Goal: Check status: Check status

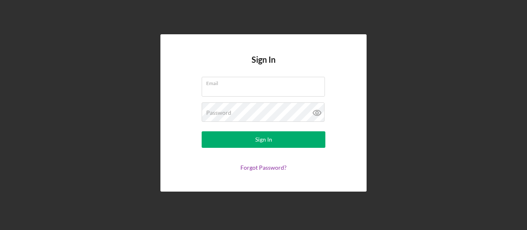
type input "[EMAIL_ADDRESS][PERSON_NAME][DOMAIN_NAME]"
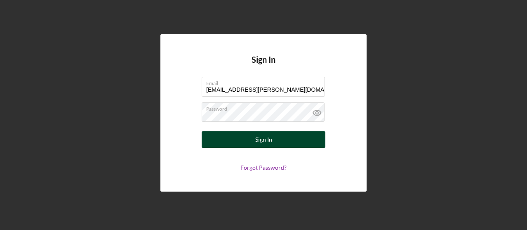
click at [272, 135] on button "Sign In" at bounding box center [264, 139] width 124 height 16
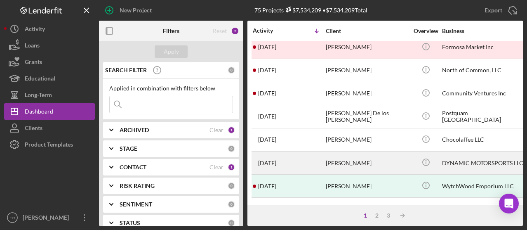
scroll to position [41, 0]
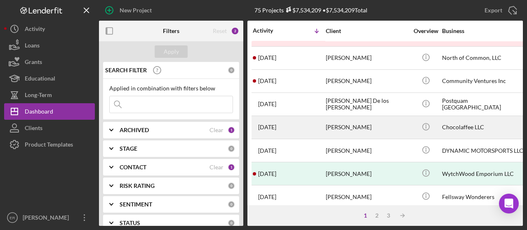
click at [343, 123] on div "Angelica CardonaRamirez" at bounding box center [367, 127] width 82 height 22
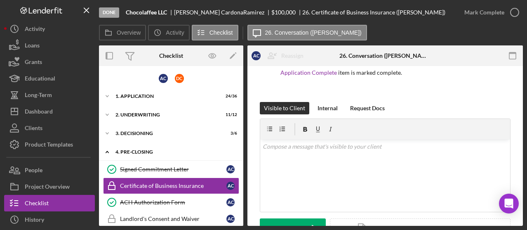
click at [107, 152] on icon "Icon/Expander" at bounding box center [107, 151] width 16 height 16
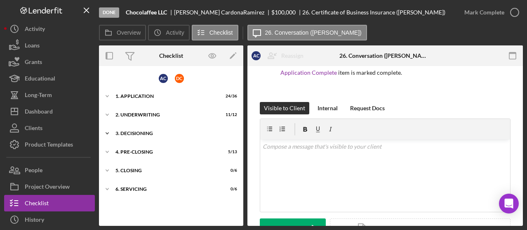
click at [131, 133] on div "3. Decisioning" at bounding box center [173, 133] width 117 height 5
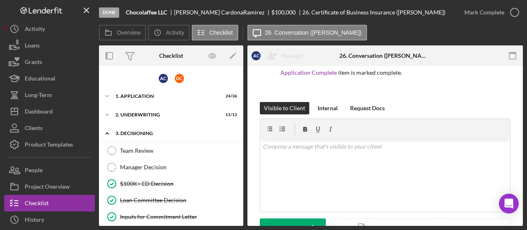
click at [131, 133] on div "3. Decisioning" at bounding box center [173, 133] width 117 height 5
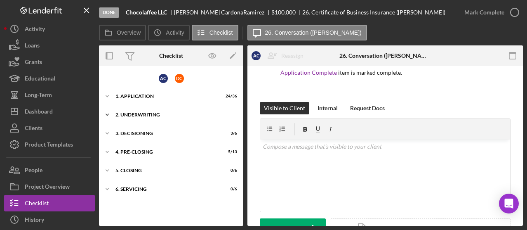
click at [135, 110] on div "Icon/Expander 2. Underwriting 11 / 12" at bounding box center [171, 114] width 144 height 16
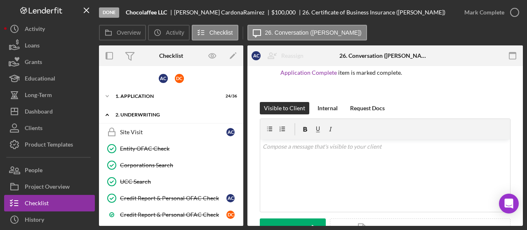
click at [136, 111] on div "Icon/Expander 2. Underwriting 11 / 12" at bounding box center [171, 114] width 144 height 17
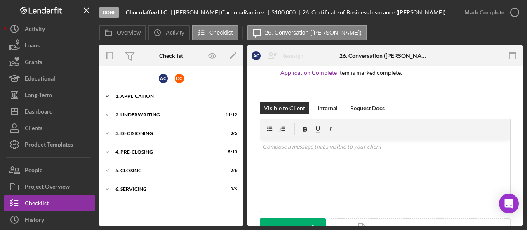
click at [138, 95] on div "1. Application" at bounding box center [173, 96] width 117 height 5
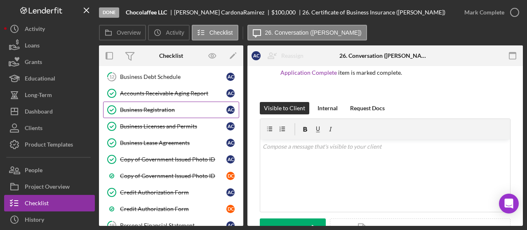
scroll to position [330, 0]
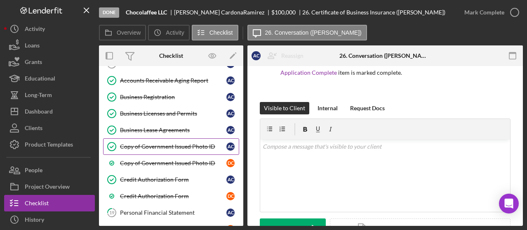
click at [164, 143] on div "Copy of Government Issued Photo ID" at bounding box center [173, 146] width 106 height 7
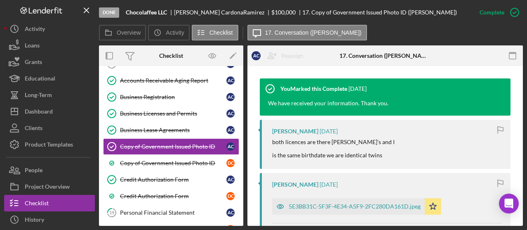
scroll to position [371, 0]
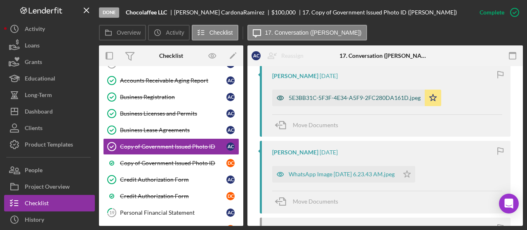
click at [360, 101] on div "5E3BB31C-5F3F-4E34-A5F9-2FC280DA161D.jpeg" at bounding box center [348, 97] width 153 height 16
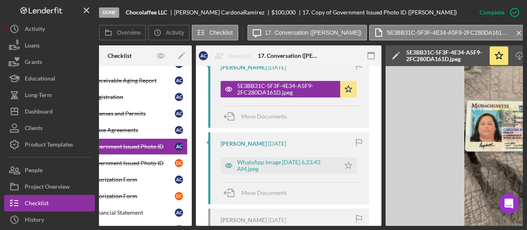
scroll to position [0, 0]
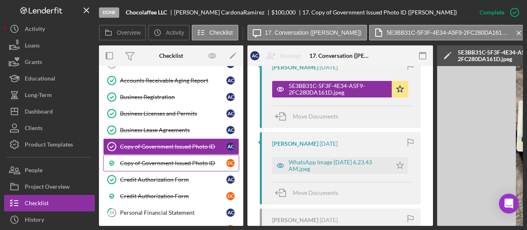
click at [150, 160] on div "Copy of Government Issued Photo ID" at bounding box center [173, 163] width 106 height 7
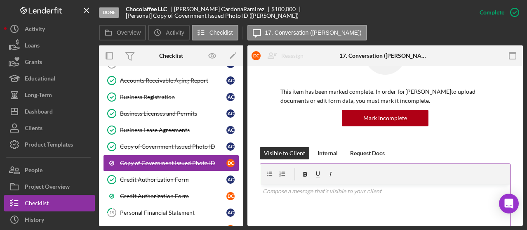
scroll to position [82, 0]
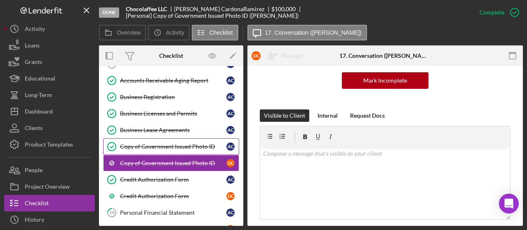
click at [198, 143] on div "Copy of Government Issued Photo ID" at bounding box center [173, 146] width 106 height 7
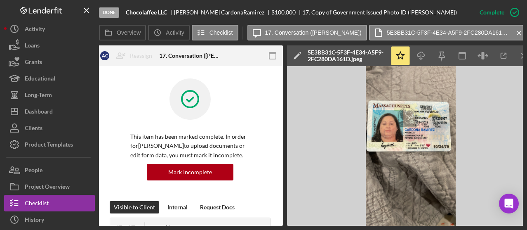
scroll to position [0, 162]
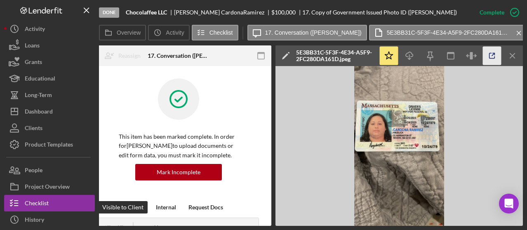
click at [496, 57] on icon "button" at bounding box center [492, 56] width 19 height 19
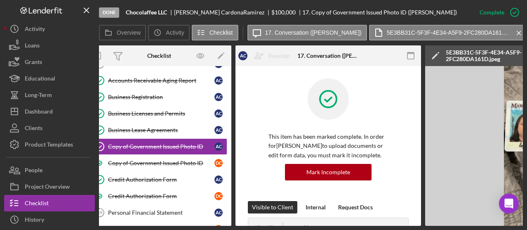
scroll to position [0, 0]
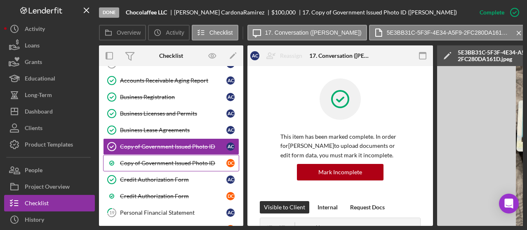
click at [188, 160] on div "Copy of Government Issued Photo ID" at bounding box center [173, 163] width 106 height 7
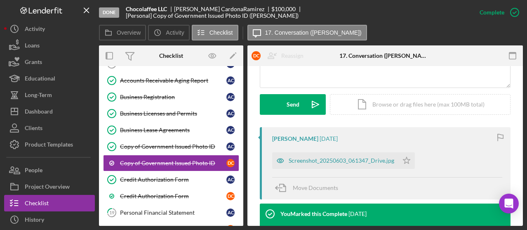
scroll to position [289, 0]
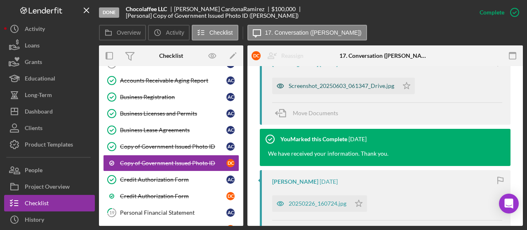
click at [313, 87] on div "Screenshot_20250603_061347_Drive.jpg" at bounding box center [342, 85] width 106 height 7
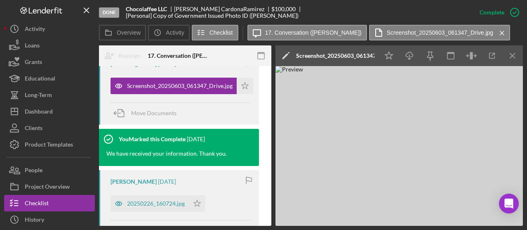
scroll to position [0, 83]
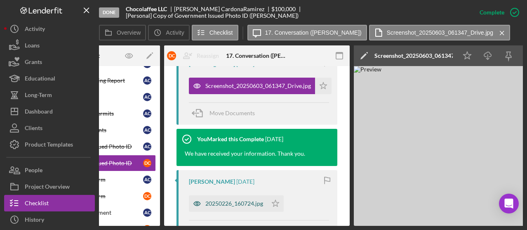
click at [228, 204] on div "20250226_160724.jpg" at bounding box center [234, 203] width 58 height 7
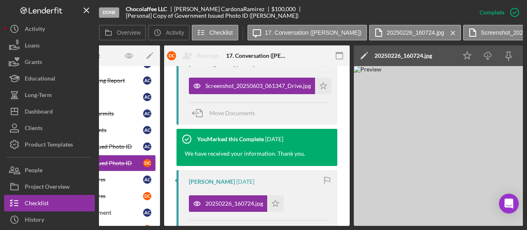
click at [323, 226] on div "Done Chocolaffee LLC Angelica CardonaRamirez $100,000 [Personal] Copy of Govern…" at bounding box center [263, 115] width 527 height 230
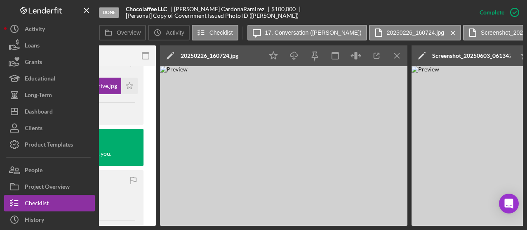
scroll to position [0, 288]
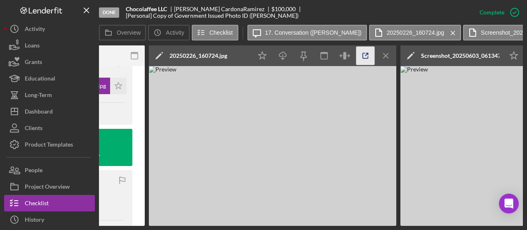
click at [366, 57] on icon "button" at bounding box center [365, 56] width 19 height 19
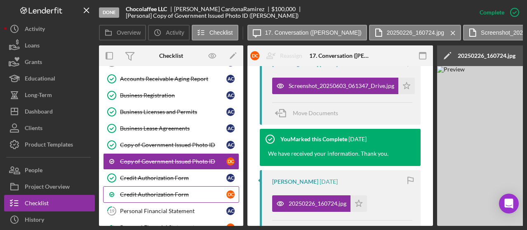
scroll to position [319, 0]
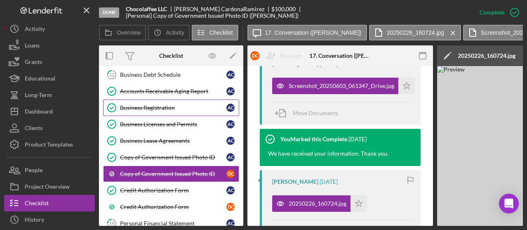
click at [162, 104] on div "Business Registration" at bounding box center [173, 107] width 106 height 7
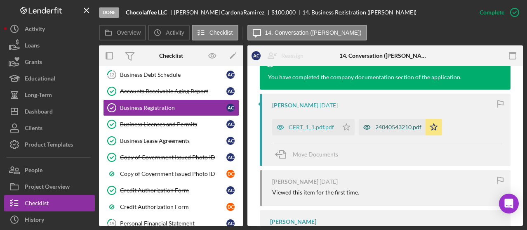
click at [369, 125] on icon "button" at bounding box center [367, 127] width 16 height 16
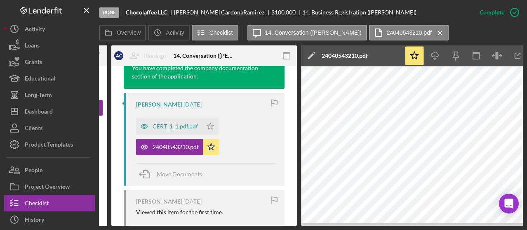
scroll to position [0, 162]
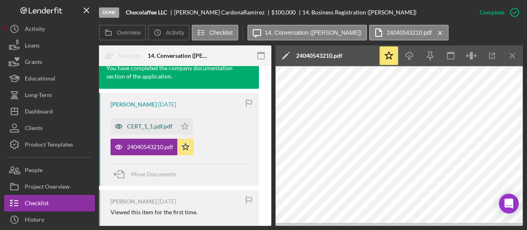
click at [154, 129] on div "CERT_1_1.pdf.pdf" at bounding box center [149, 126] width 45 height 7
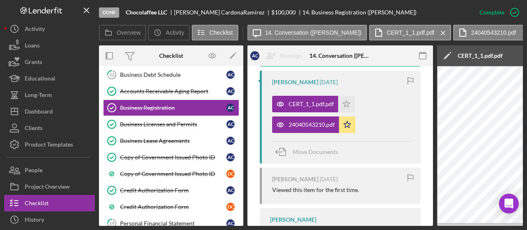
scroll to position [297, 0]
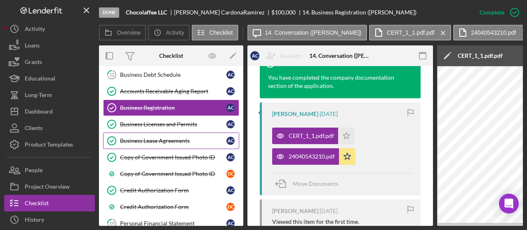
click at [179, 137] on div "Business Lease Agreements" at bounding box center [173, 140] width 106 height 7
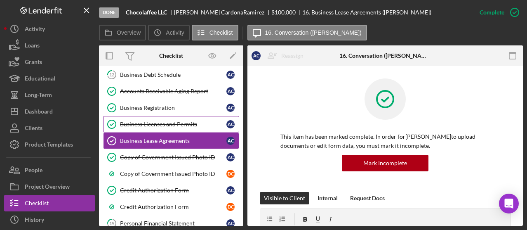
click at [181, 121] on div "Business Licenses and Permits" at bounding box center [173, 124] width 106 height 7
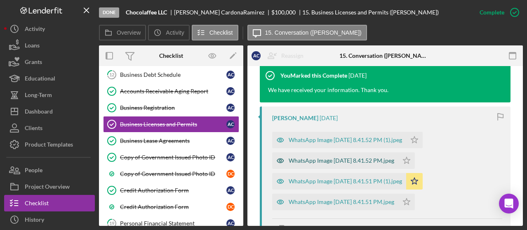
scroll to position [289, 0]
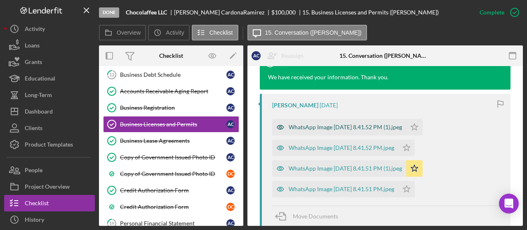
click at [369, 129] on div "WhatsApp Image 2025-03-27 at 8.41.52 PM (1).jpeg" at bounding box center [345, 127] width 113 height 7
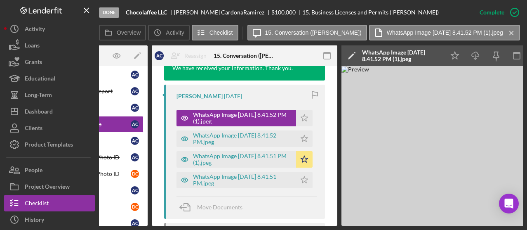
scroll to position [0, 91]
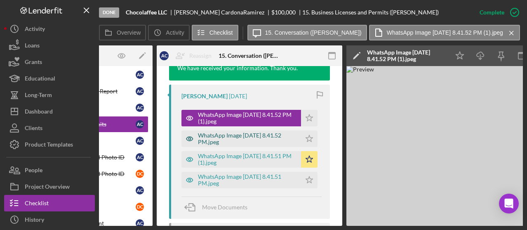
click at [270, 143] on div "WhatsApp Image 2025-03-27 at 8.41.52 PM.jpeg" at bounding box center [247, 138] width 99 height 13
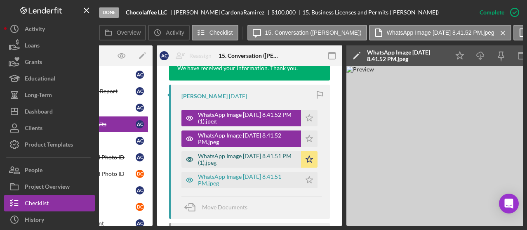
click at [260, 166] on div "WhatsApp Image 2025-03-27 at 8.41.51 PM (1).jpeg" at bounding box center [247, 159] width 99 height 13
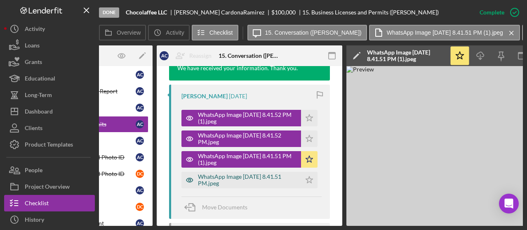
click at [249, 185] on div "WhatsApp Image 2025-03-27 at 8.41.51 PM.jpeg" at bounding box center [247, 179] width 99 height 13
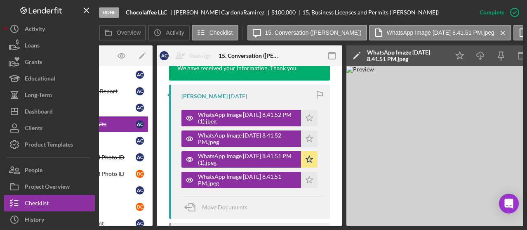
scroll to position [0, 0]
